Goal: Use online tool/utility: Utilize a website feature to perform a specific function

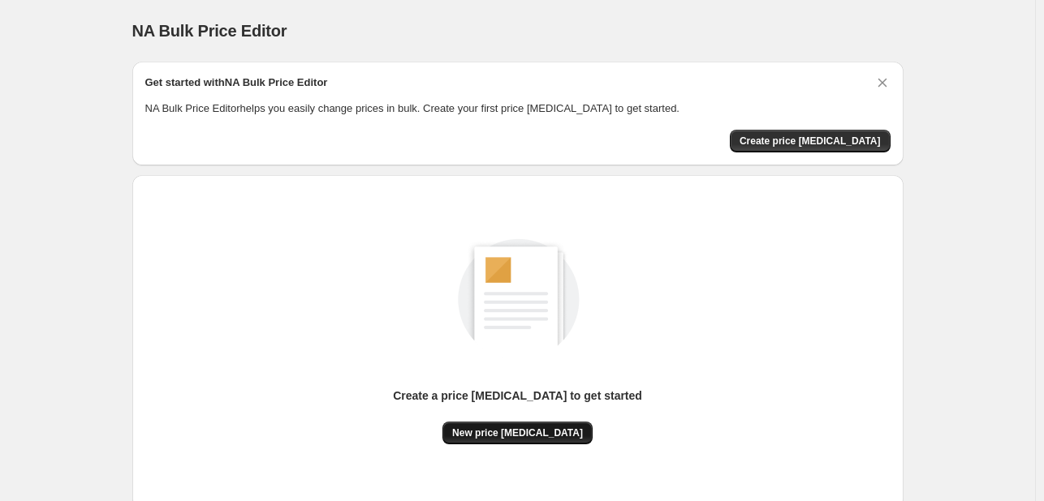
click at [486, 424] on button "New price [MEDICAL_DATA]" at bounding box center [517, 433] width 150 height 23
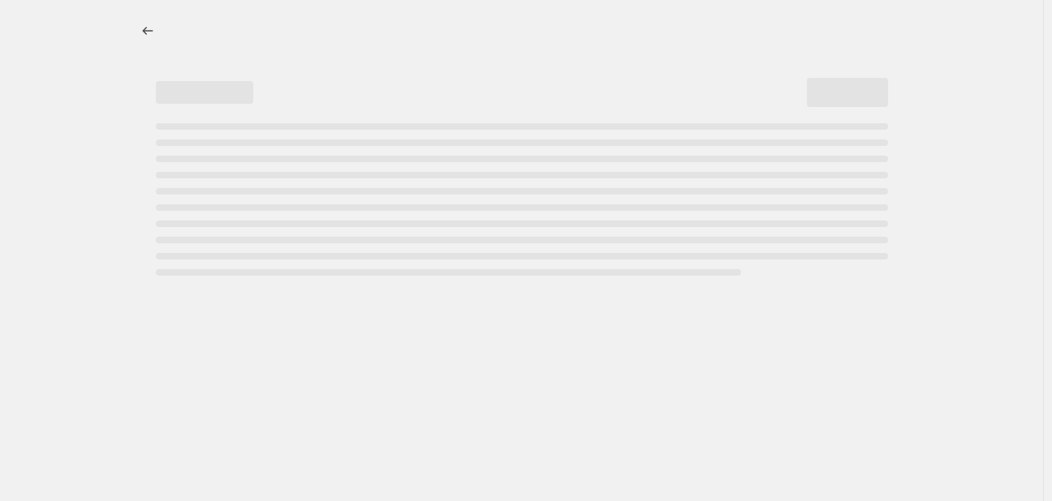
select select "percentage"
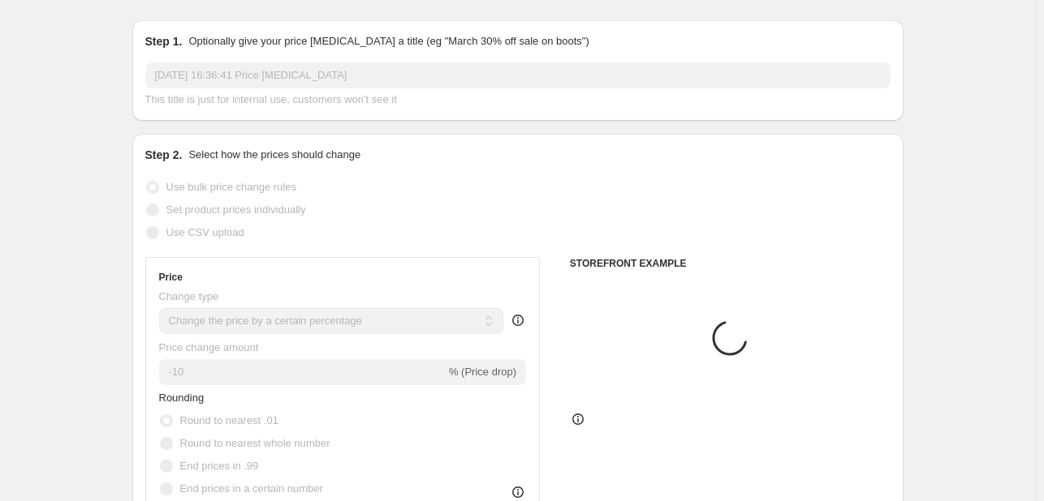
scroll to position [81, 0]
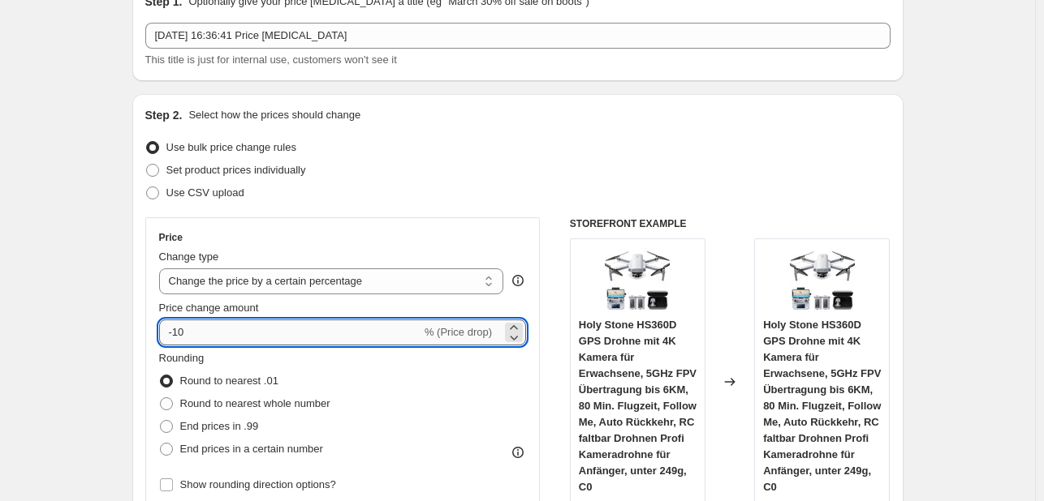
click at [224, 342] on input "-10" at bounding box center [290, 333] width 262 height 26
type input "-1"
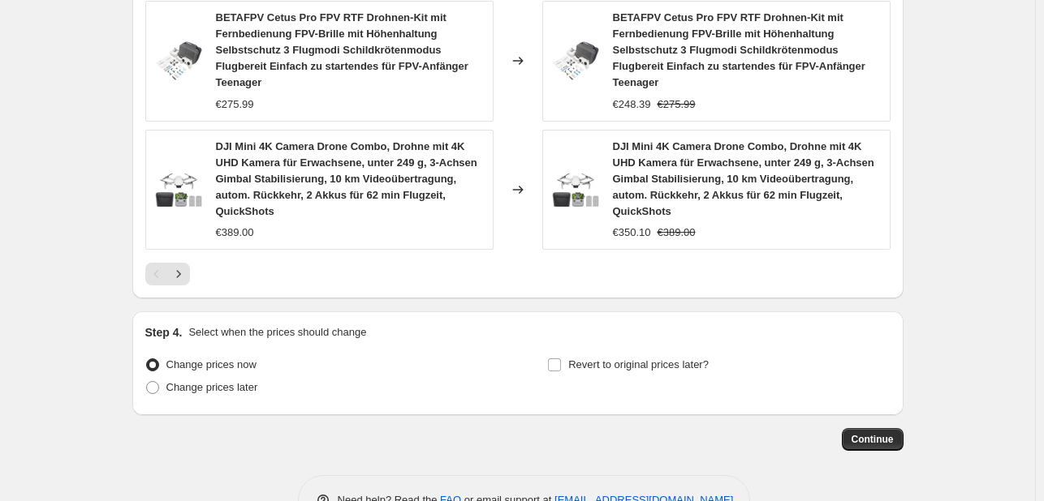
scroll to position [1373, 0]
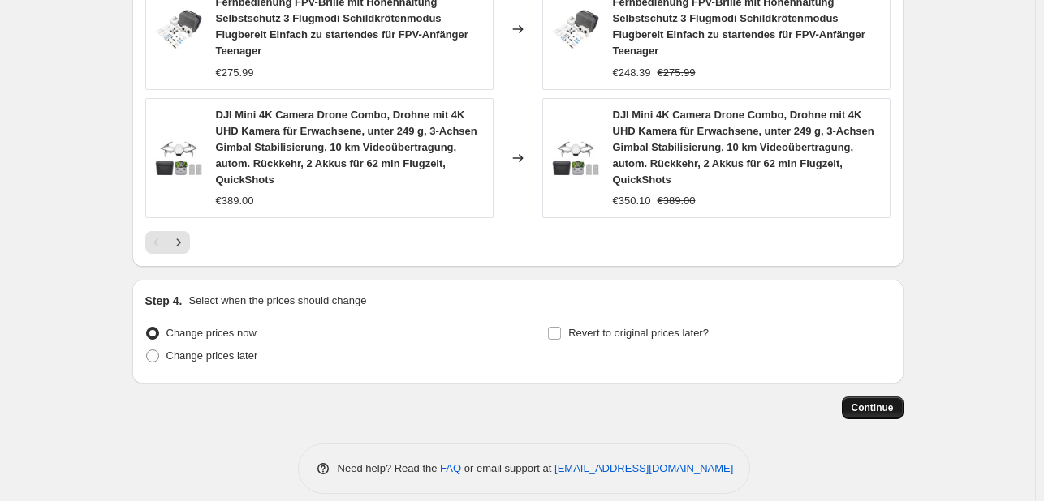
type input "-35"
click at [848, 397] on button "Continue" at bounding box center [873, 408] width 62 height 23
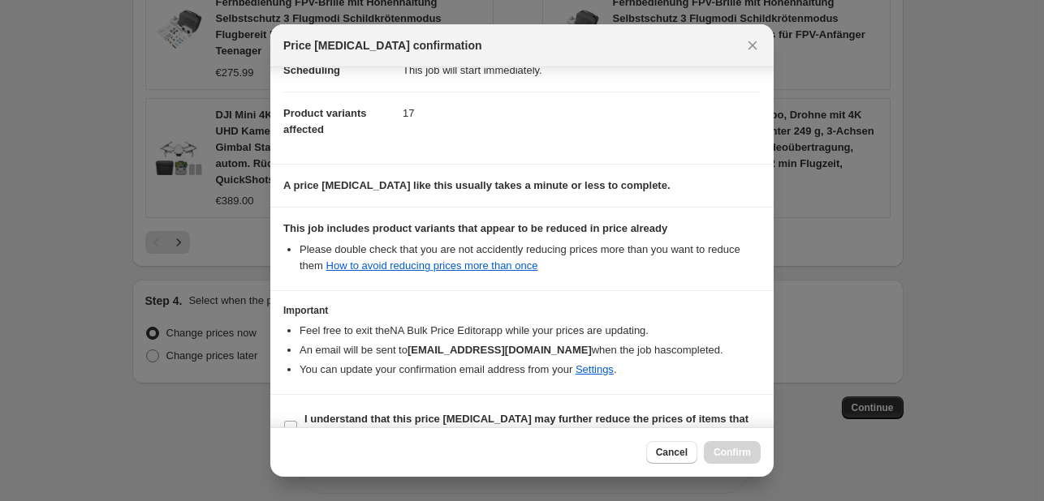
scroll to position [180, 0]
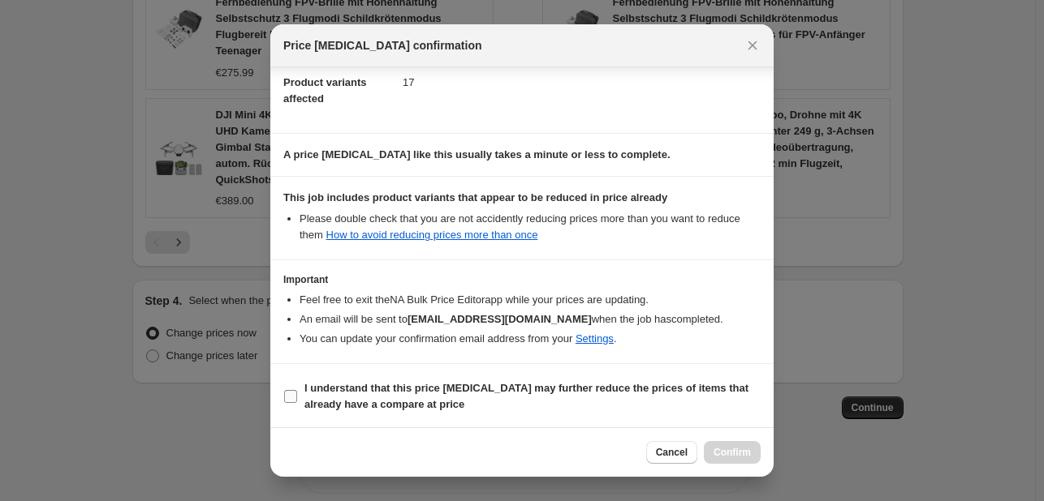
click at [339, 390] on b "I understand that this price [MEDICAL_DATA] may further reduce the prices of it…" at bounding box center [526, 396] width 444 height 28
click at [297, 390] on input "I understand that this price [MEDICAL_DATA] may further reduce the prices of it…" at bounding box center [290, 396] width 13 height 13
checkbox input "true"
click at [726, 455] on span "Confirm" at bounding box center [731, 452] width 37 height 13
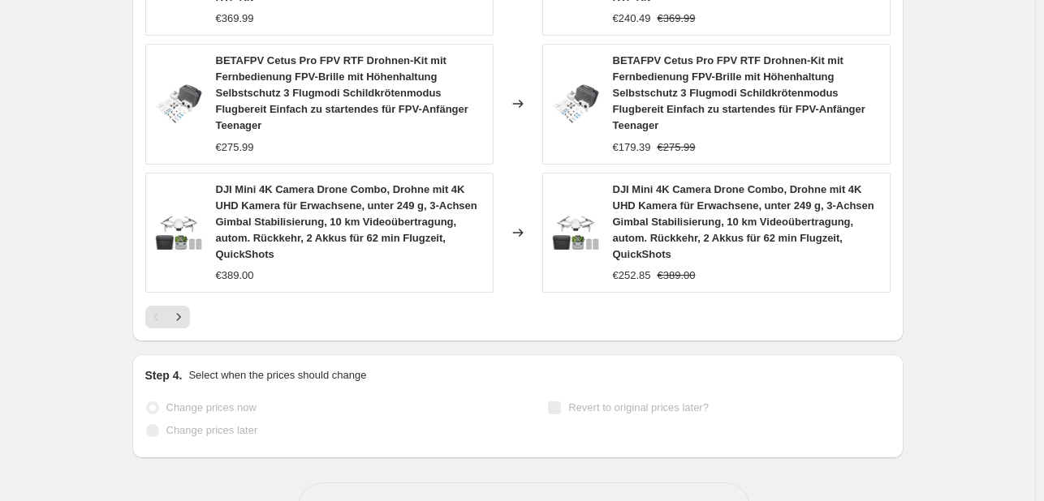
scroll to position [1415, 0]
select select "percentage"
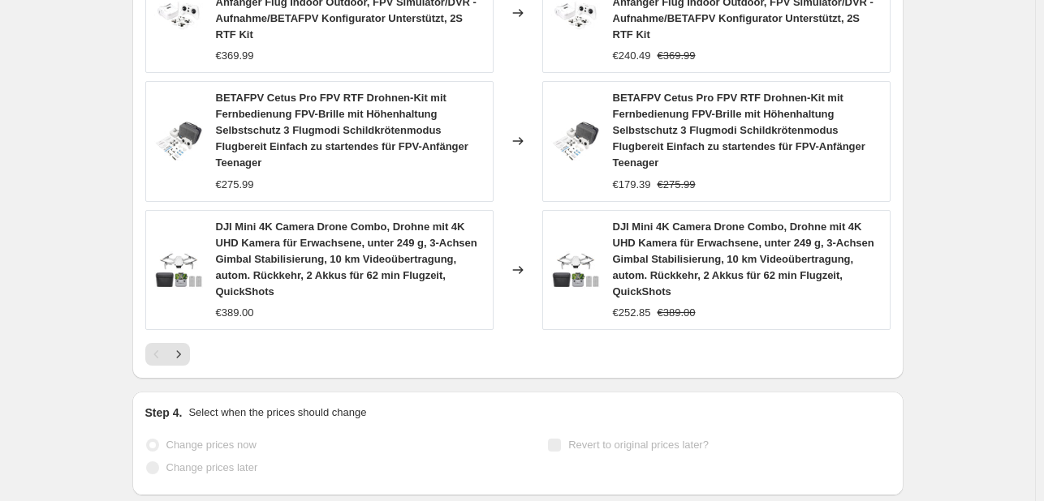
scroll to position [0, 0]
